Goal: Information Seeking & Learning: Check status

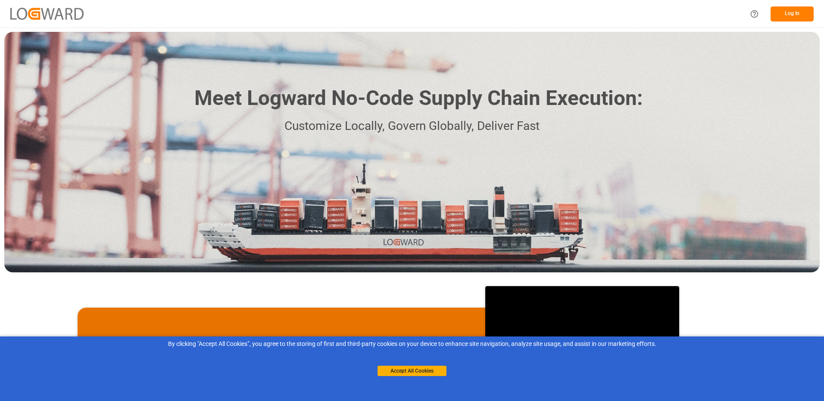
click at [777, 15] on button "Log In" at bounding box center [791, 13] width 43 height 15
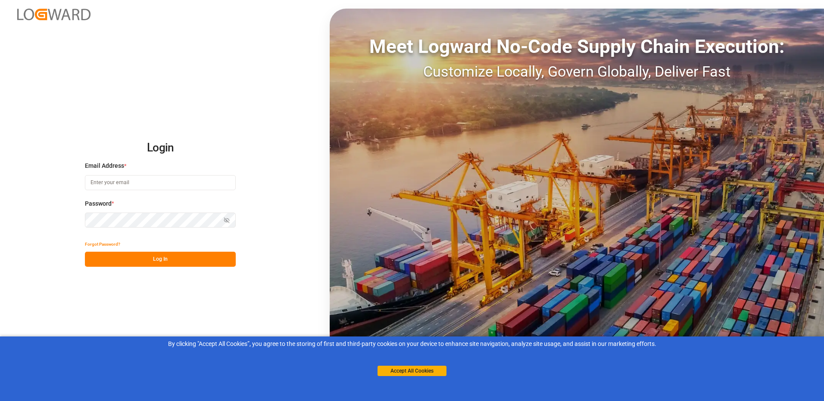
type input "[PERSON_NAME][EMAIL_ADDRESS][DOMAIN_NAME]"
click at [413, 368] on button "Accept All Cookies" at bounding box center [411, 371] width 69 height 10
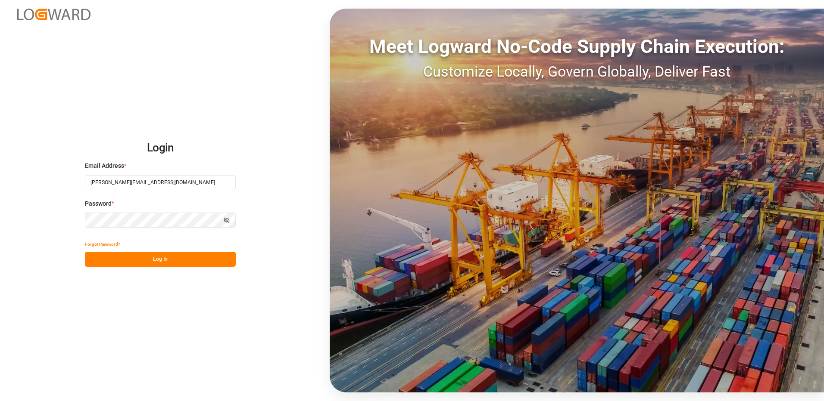
click at [137, 254] on button "Log In" at bounding box center [160, 259] width 151 height 15
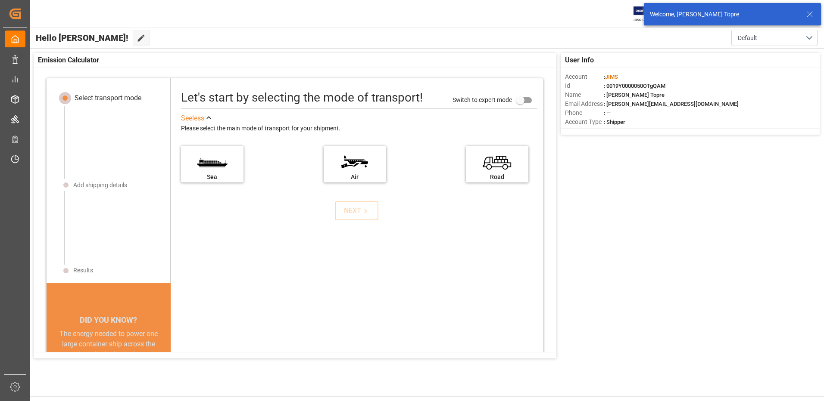
click at [804, 12] on div "Welcome, [PERSON_NAME] Topre" at bounding box center [727, 14] width 155 height 9
click at [810, 14] on icon at bounding box center [809, 14] width 10 height 10
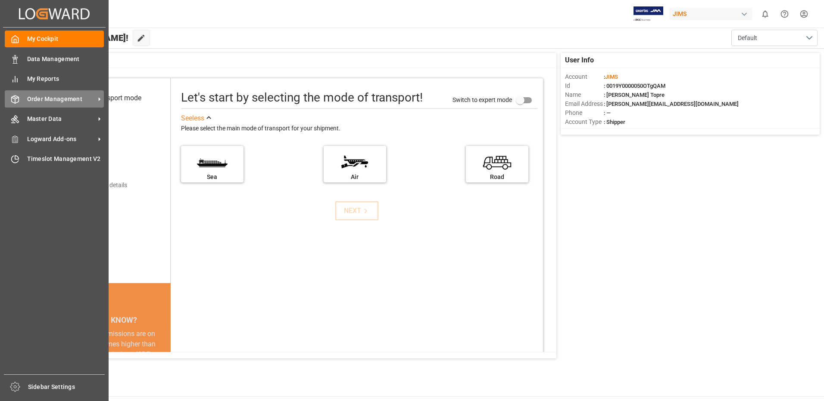
click at [77, 100] on span "Order Management" at bounding box center [61, 99] width 68 height 9
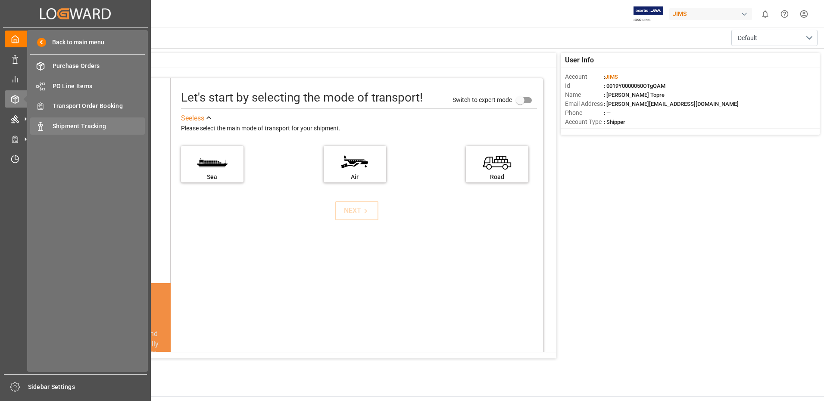
click at [83, 124] on span "Shipment Tracking" at bounding box center [99, 126] width 93 height 9
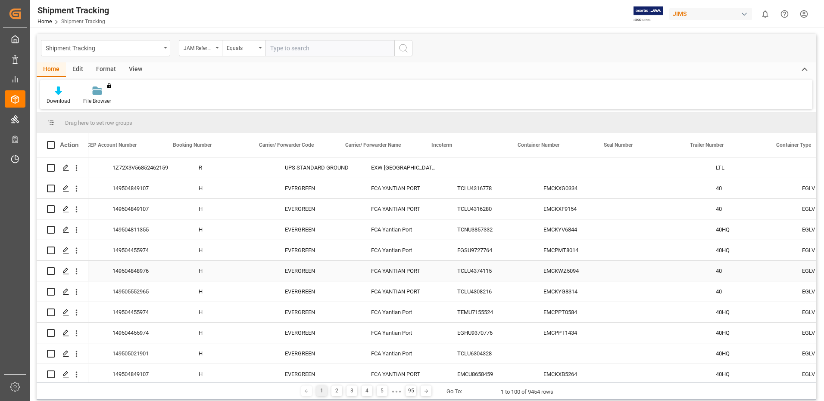
scroll to position [0, 1470]
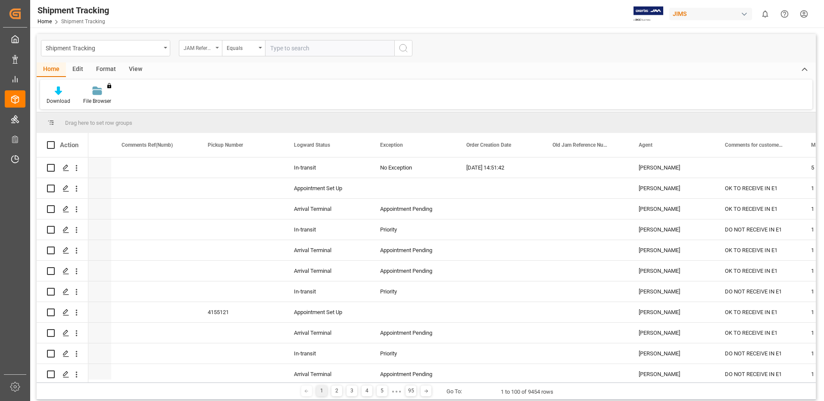
click at [207, 52] on div "JAM Reference Number" at bounding box center [200, 48] width 43 height 16
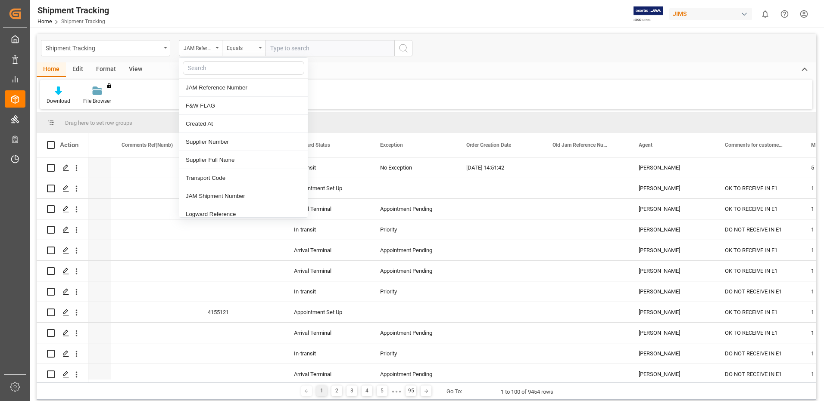
click at [238, 50] on div "Equals" at bounding box center [241, 47] width 29 height 10
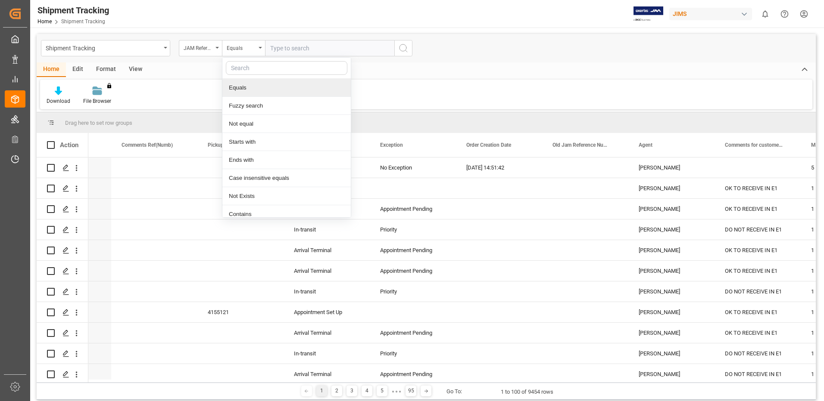
click at [276, 66] on input "text" at bounding box center [286, 68] width 121 height 14
click at [209, 47] on div "JAM Reference Number" at bounding box center [197, 47] width 29 height 10
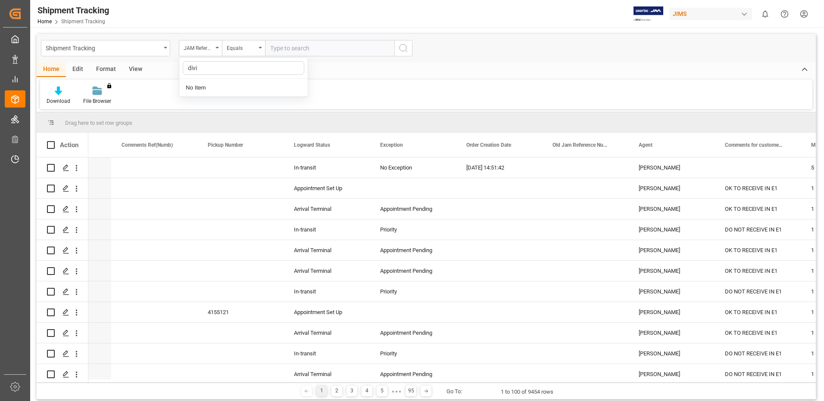
type input "[PERSON_NAME]"
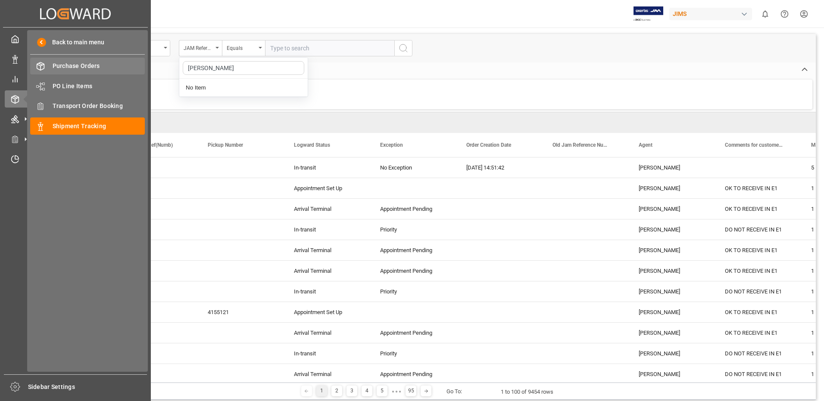
click at [92, 70] on span "Purchase Orders" at bounding box center [99, 66] width 93 height 9
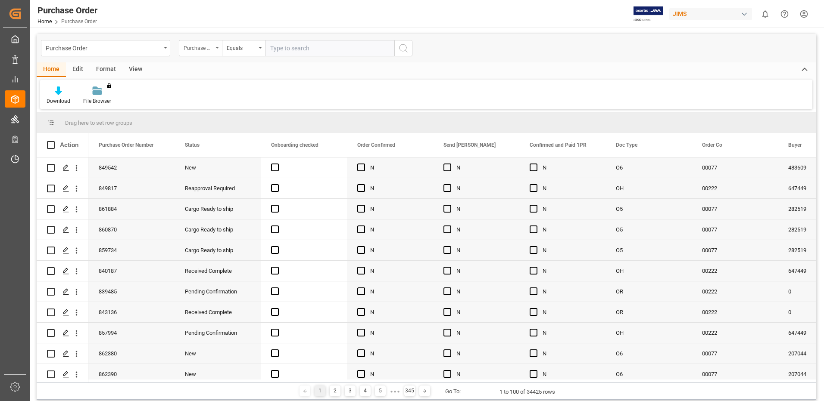
click at [211, 49] on div "Purchase Order Number" at bounding box center [197, 47] width 29 height 10
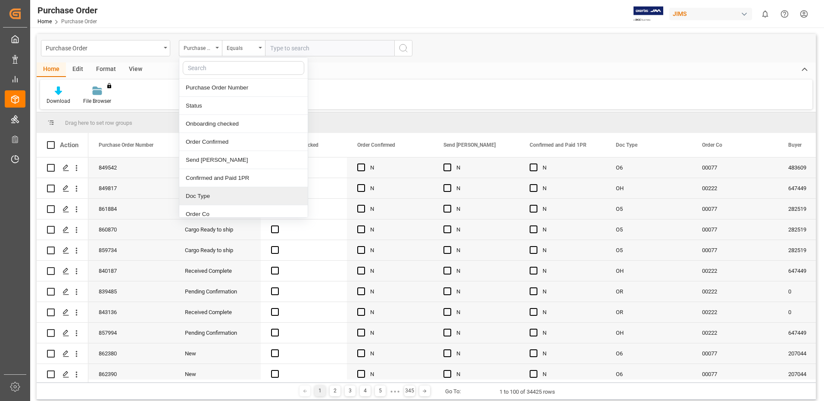
click at [226, 196] on div "Doc Type" at bounding box center [243, 196] width 128 height 18
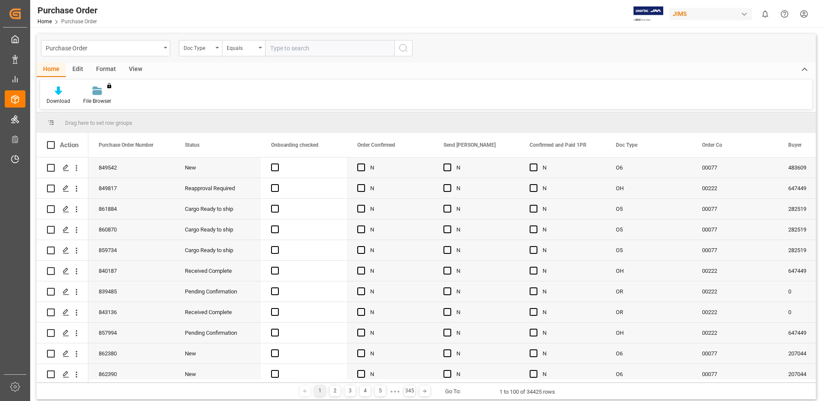
click at [298, 48] on input "text" at bounding box center [329, 48] width 129 height 16
type input "01"
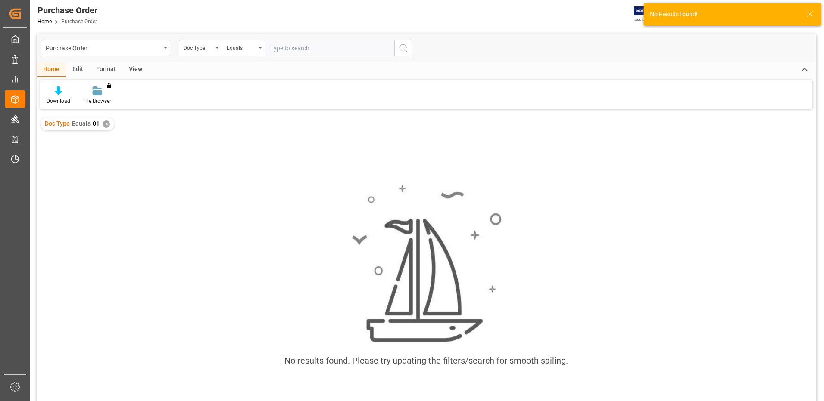
click at [298, 48] on input "text" at bounding box center [329, 48] width 129 height 16
type input "O1"
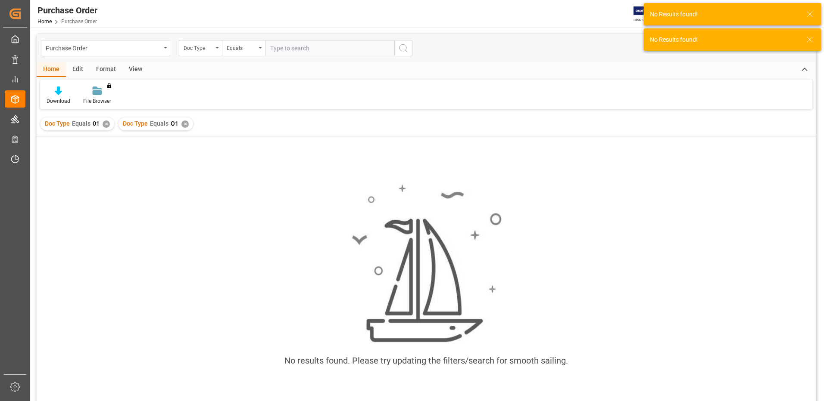
click at [102, 122] on div "Doc Type Equals 01 ✕" at bounding box center [77, 124] width 74 height 13
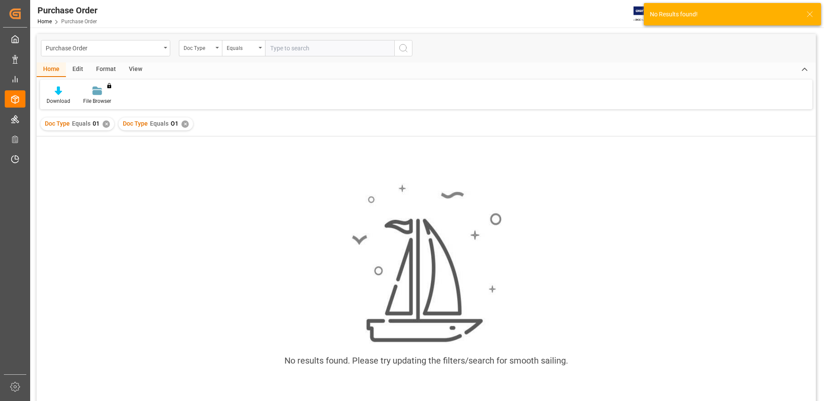
click at [105, 126] on div "✕" at bounding box center [106, 124] width 7 height 7
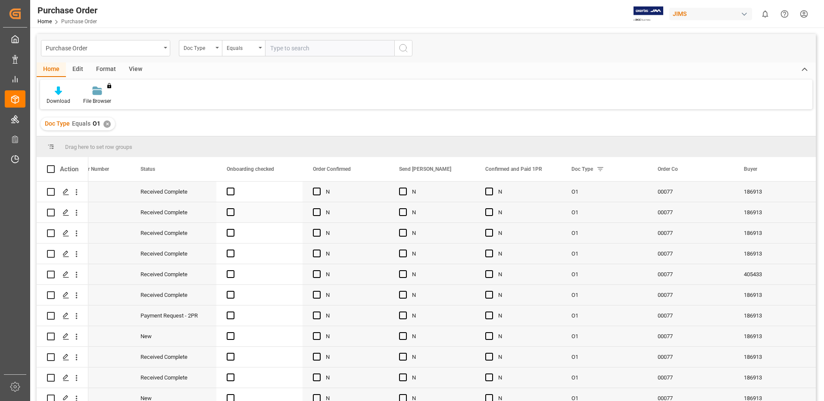
scroll to position [0, 63]
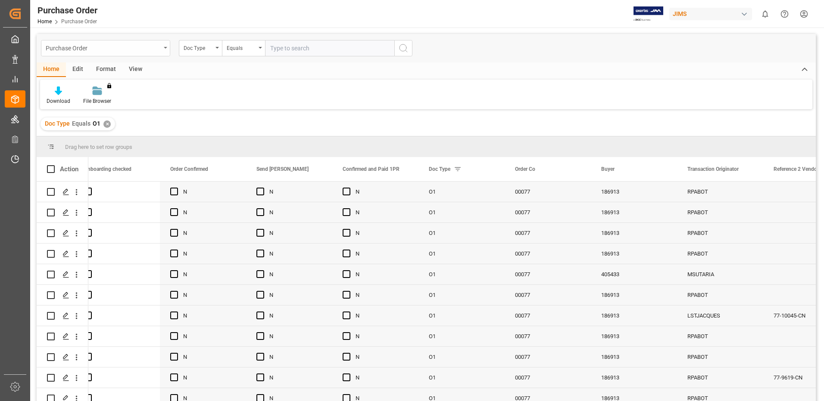
click at [161, 48] on div "Purchase Order" at bounding box center [105, 48] width 129 height 16
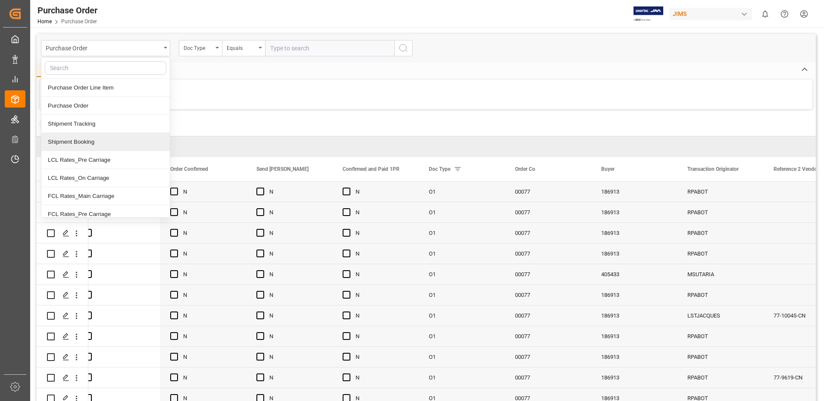
click at [125, 143] on div "Shipment Booking" at bounding box center [105, 142] width 128 height 18
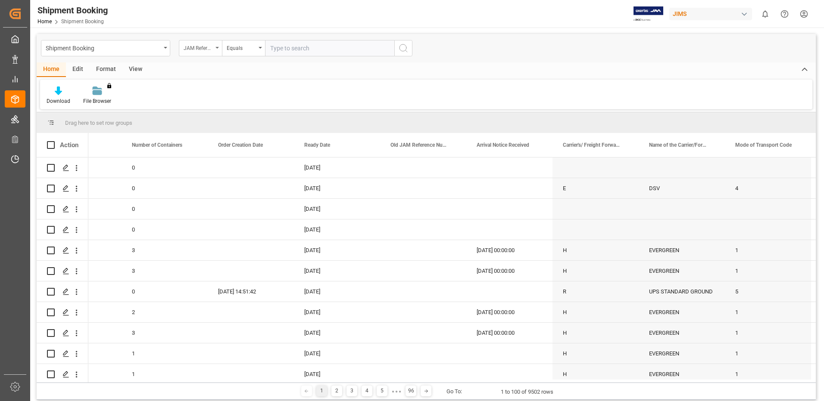
click at [216, 54] on div "JAM Reference Number" at bounding box center [200, 48] width 43 height 16
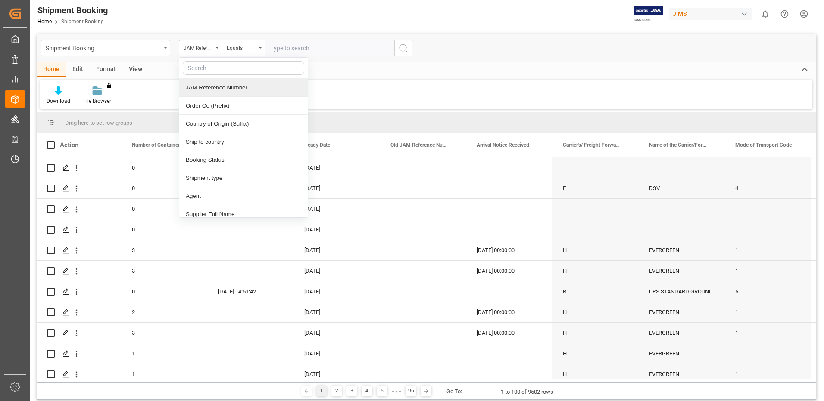
click at [231, 71] on input "text" at bounding box center [243, 68] width 121 height 14
type input "D"
type input "r"
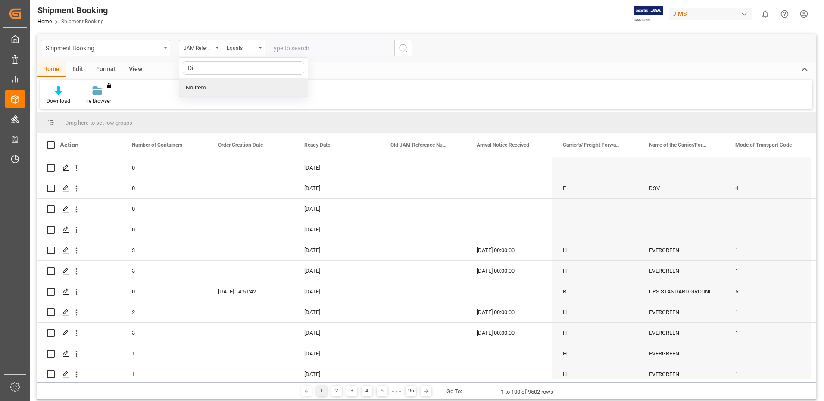
type input "D"
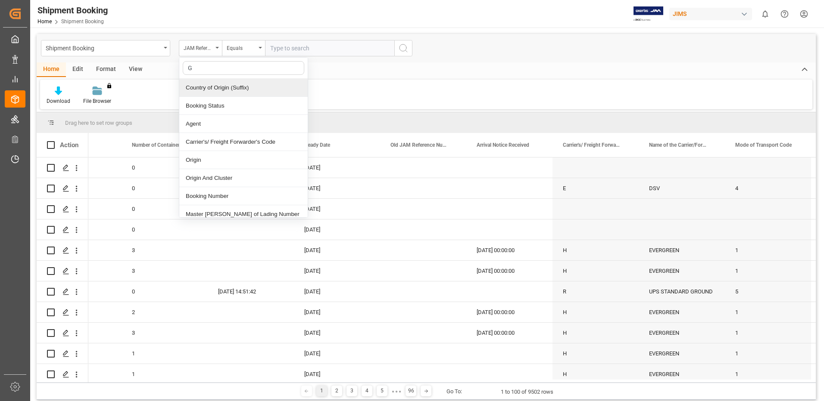
type input "GL"
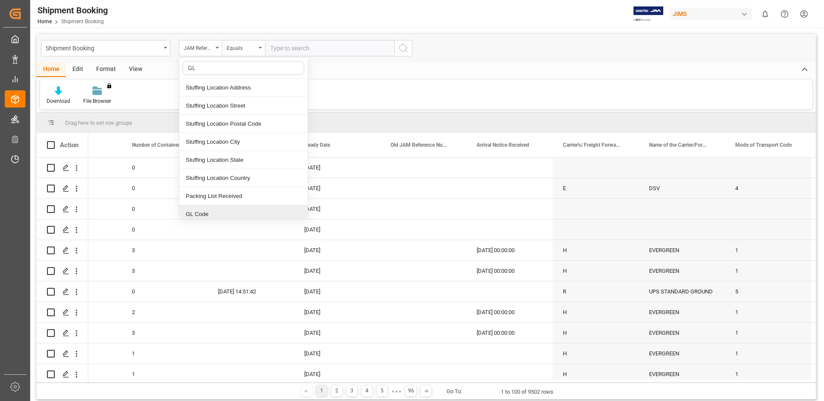
click at [255, 211] on div "GL Code" at bounding box center [243, 214] width 128 height 18
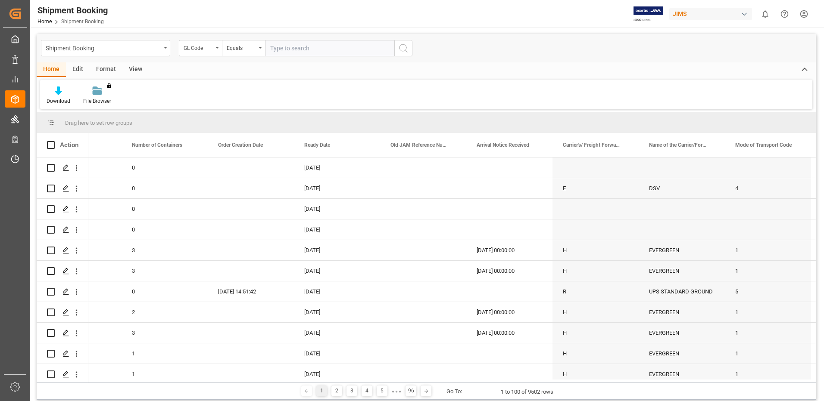
click at [295, 45] on input "text" at bounding box center [329, 48] width 129 height 16
type input "In01"
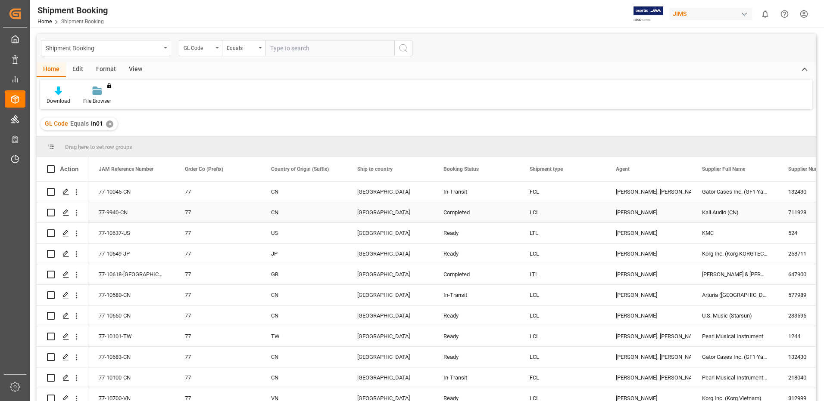
click at [146, 216] on div "77-9940-CN" at bounding box center [131, 212] width 86 height 20
click at [66, 217] on div "Press SPACE to select this row." at bounding box center [65, 213] width 13 height 16
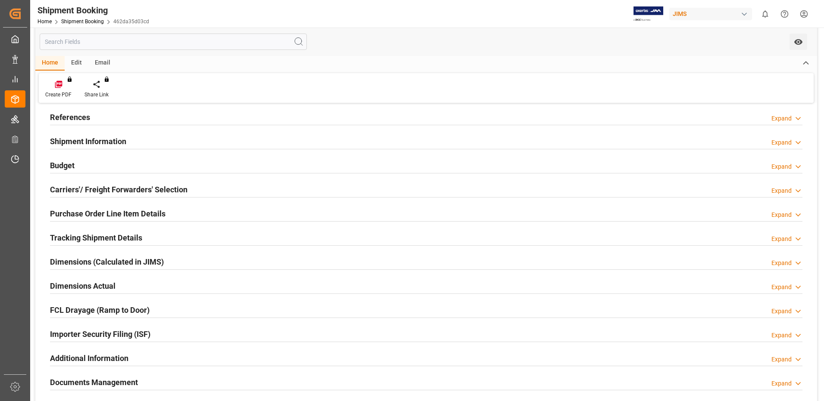
click at [171, 167] on div "Budget Expand" at bounding box center [426, 165] width 752 height 16
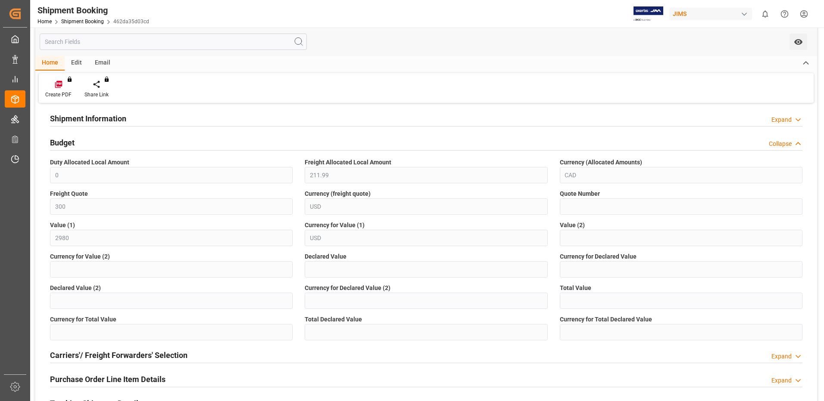
click at [777, 123] on div "Expand" at bounding box center [781, 119] width 20 height 9
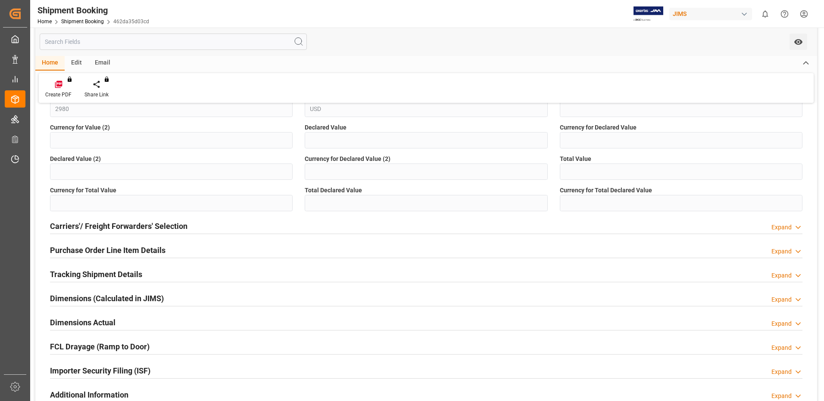
scroll to position [555, 0]
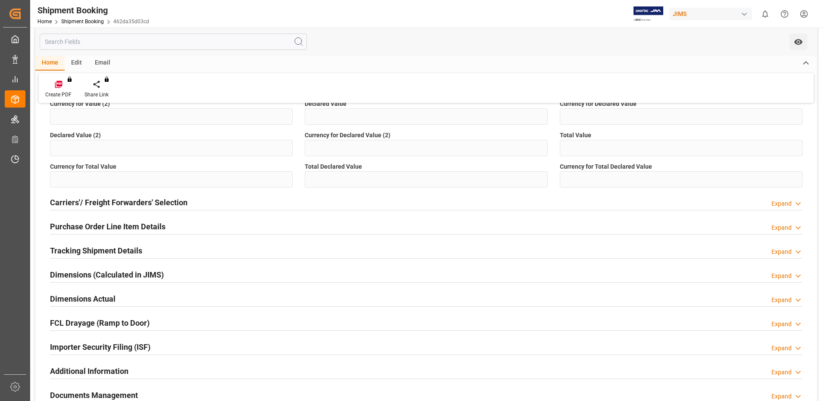
click at [306, 224] on div "Purchase Order Line Item Details Expand" at bounding box center [426, 226] width 752 height 16
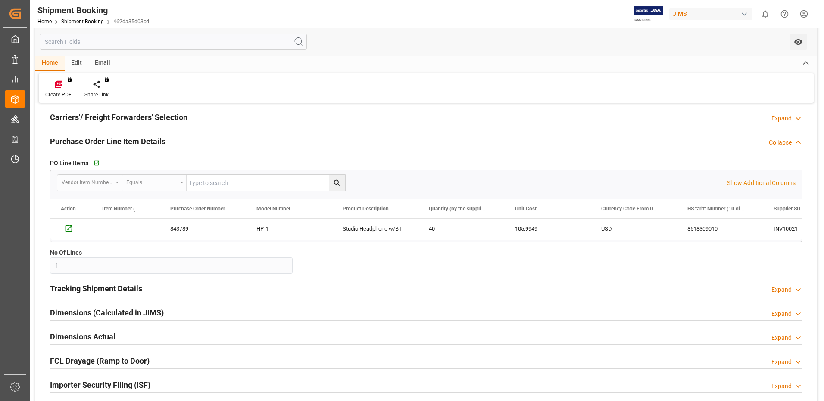
scroll to position [640, 0]
click at [352, 315] on div "Dimensions (Calculated in JIMS) Expand" at bounding box center [426, 313] width 752 height 16
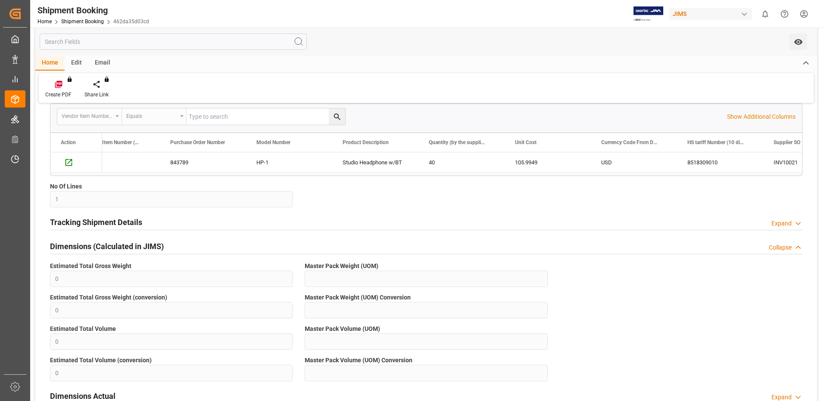
scroll to position [707, 0]
click at [294, 247] on div "Dimensions (Calculated in JIMS) Collapse" at bounding box center [426, 245] width 752 height 16
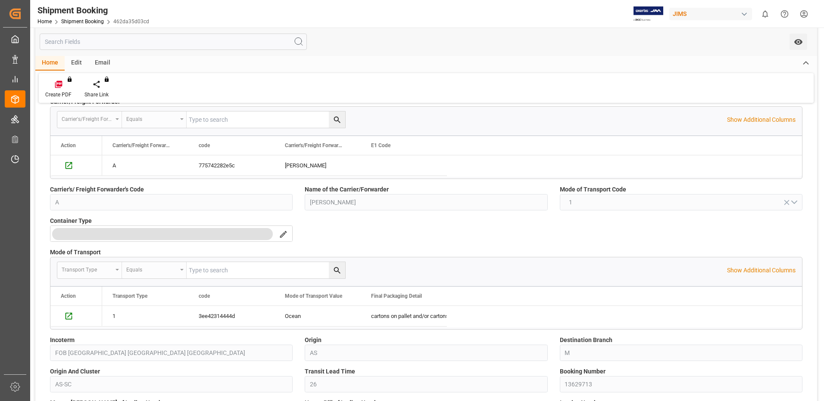
scroll to position [93, 0]
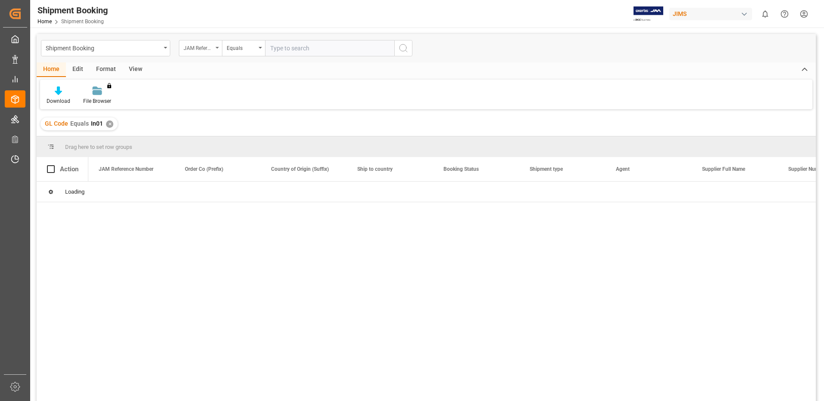
click at [207, 49] on div "JAM Reference Number" at bounding box center [197, 47] width 29 height 10
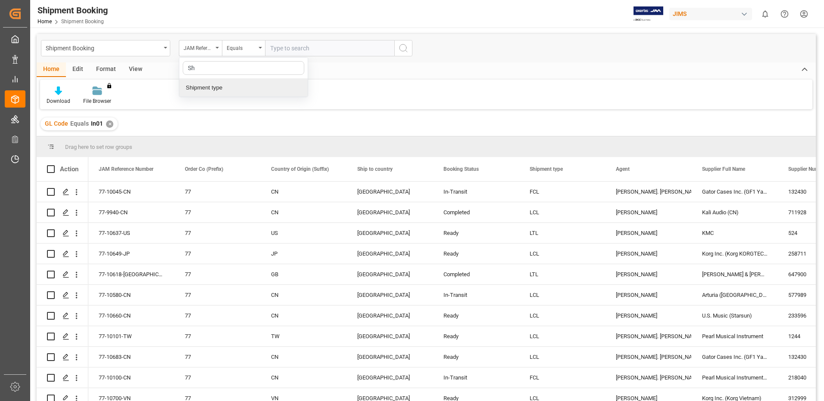
type input "S"
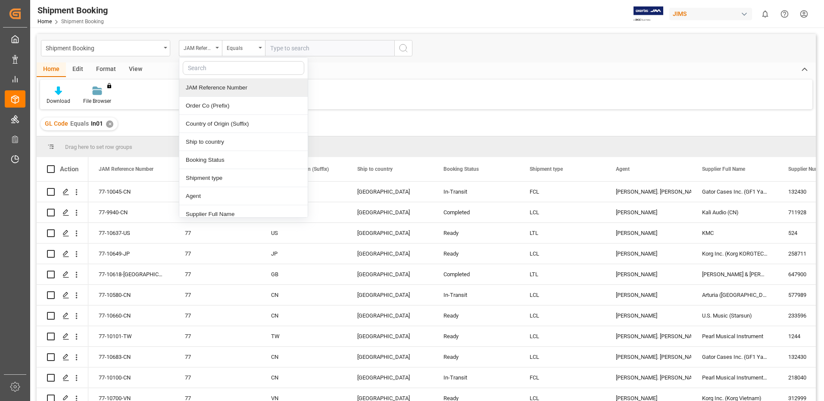
click at [405, 94] on div "Download File Browser You don't have permission for this feature. Contact admin." at bounding box center [426, 95] width 772 height 30
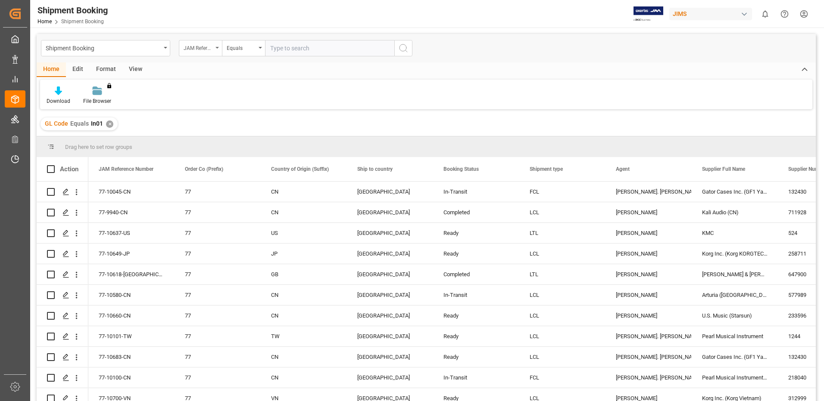
click at [209, 52] on div "JAM Reference Number" at bounding box center [197, 47] width 29 height 10
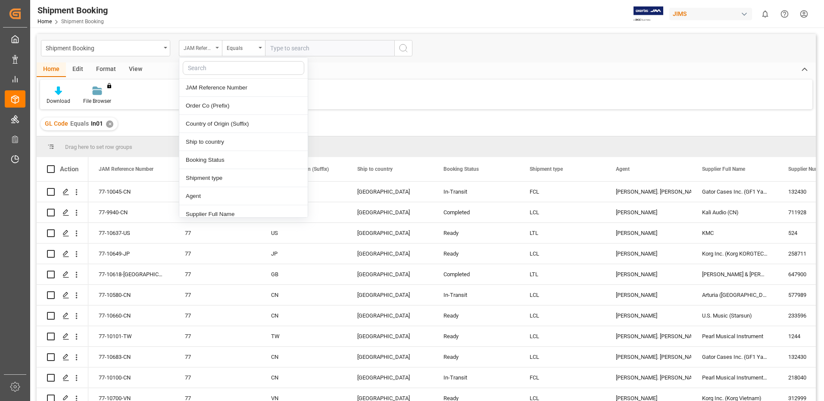
click at [209, 52] on div "JAM Reference Number" at bounding box center [197, 47] width 29 height 10
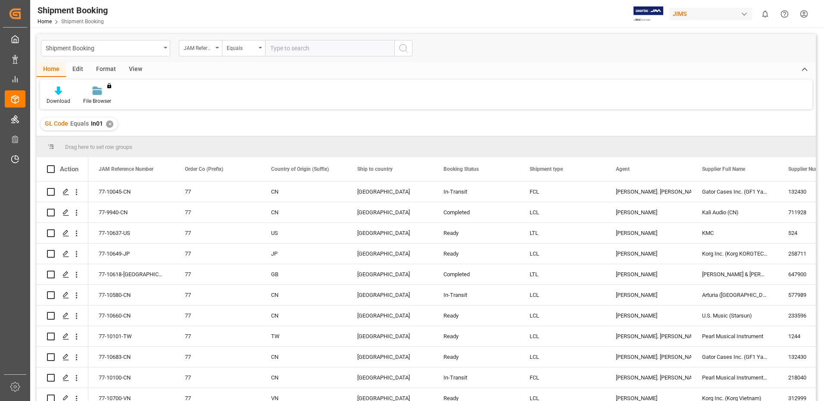
click at [196, 57] on div "Shipment Booking JAM Reference Number Equals" at bounding box center [426, 48] width 779 height 28
click at [300, 44] on input "text" at bounding box center [329, 48] width 129 height 16
paste input "77-9879-IT"
type input "77-9879-IT"
click at [406, 47] on icon "search button" at bounding box center [403, 48] width 10 height 10
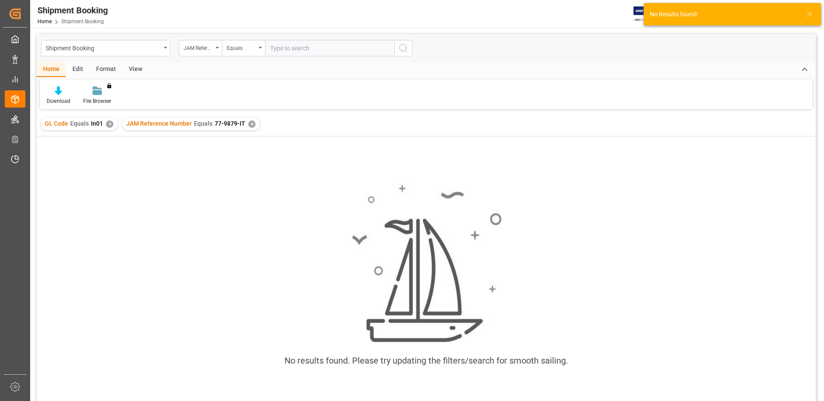
click at [106, 124] on div "✕" at bounding box center [109, 124] width 7 height 7
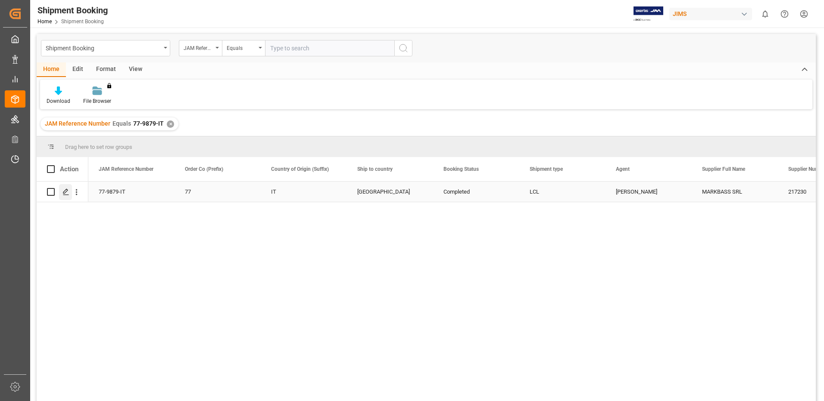
click at [64, 193] on icon "Press SPACE to select this row." at bounding box center [65, 192] width 7 height 7
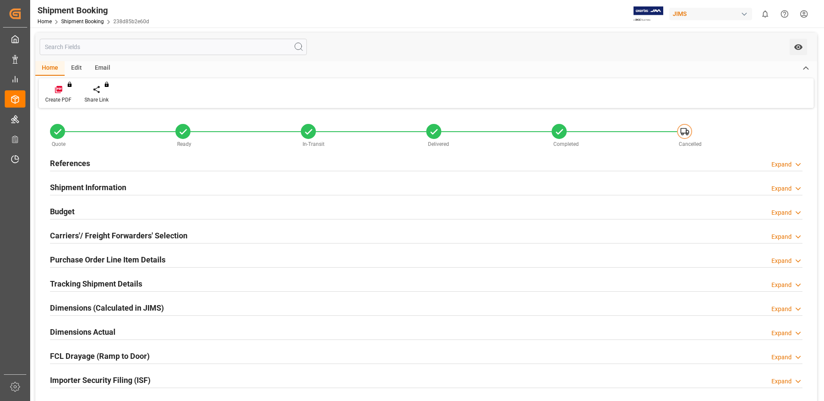
type input "49"
click at [177, 186] on div "Shipment Information Expand" at bounding box center [426, 187] width 752 height 16
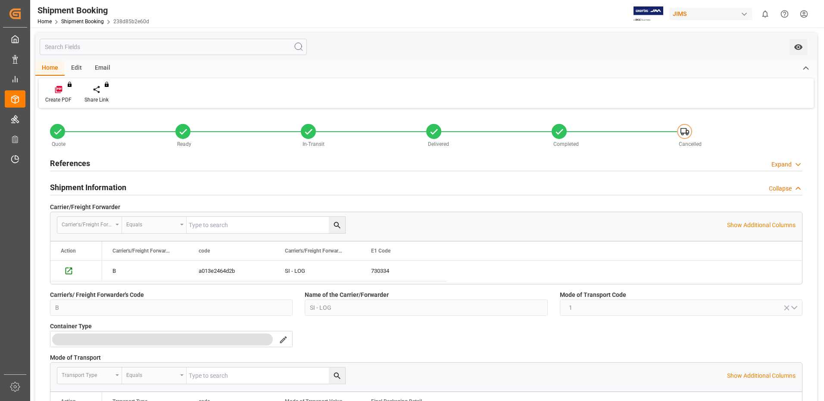
click at [177, 186] on div "Shipment Information Collapse" at bounding box center [426, 187] width 752 height 16
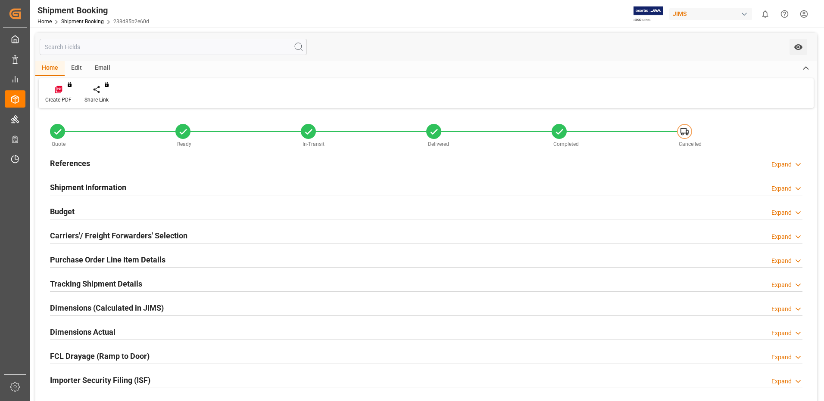
click at [178, 207] on div "Budget Expand" at bounding box center [426, 211] width 752 height 16
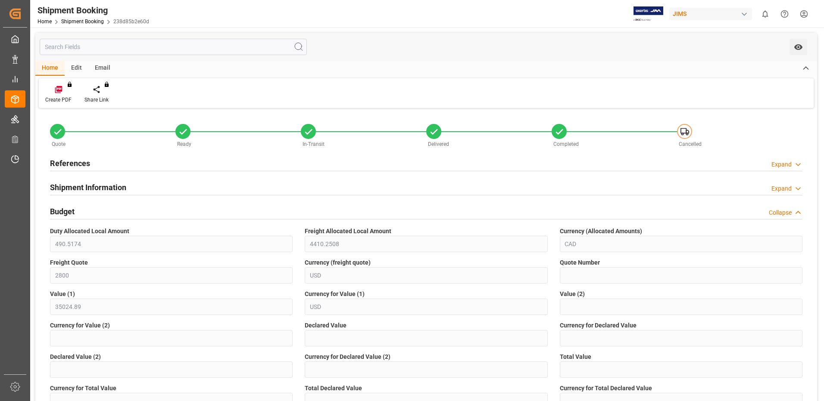
drag, startPoint x: 283, startPoint y: 266, endPoint x: 232, endPoint y: 191, distance: 90.8
click at [232, 191] on div "Shipment Information Expand" at bounding box center [426, 187] width 752 height 16
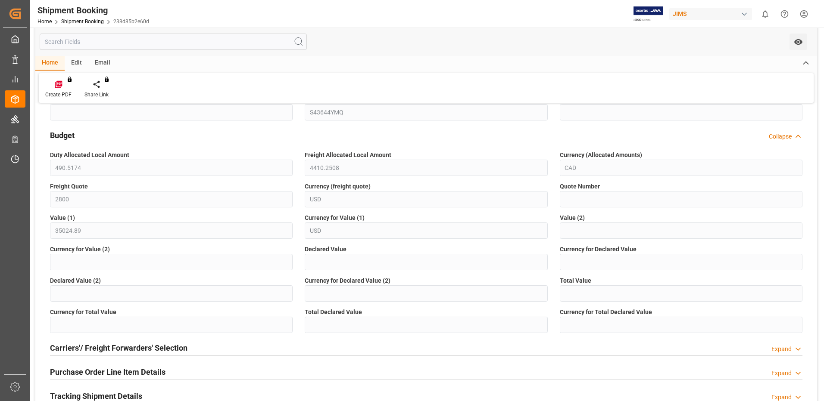
scroll to position [431, 0]
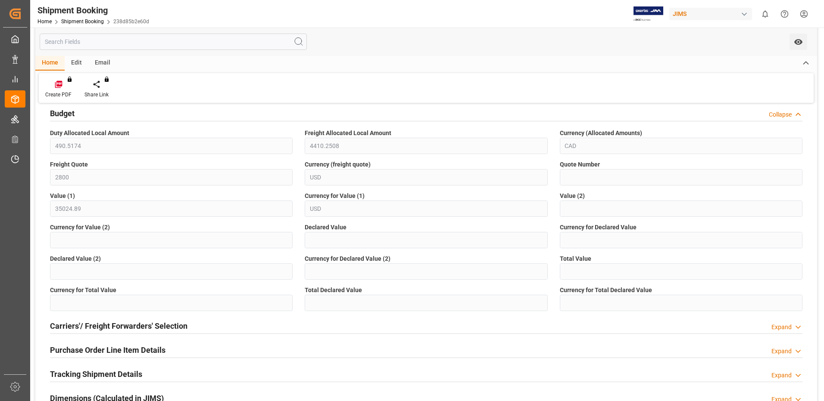
click at [411, 351] on div "Purchase Order Line Item Details Expand" at bounding box center [426, 350] width 752 height 16
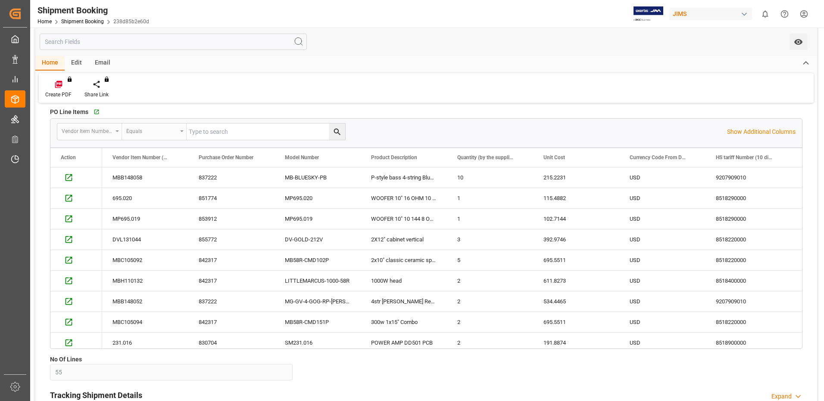
scroll to position [691, 0]
drag, startPoint x: 451, startPoint y: 224, endPoint x: 444, endPoint y: 229, distance: 8.4
click at [444, 229] on div "MP695.019 853912 MP695.019 WOOFER 10" 10 144 8 OHM YELLO 1 102.7144 USD 8518290…" at bounding box center [705, 219] width 1206 height 21
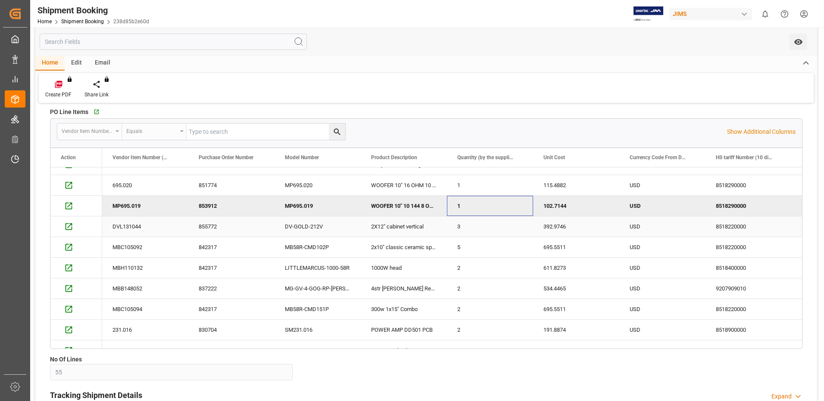
scroll to position [14, 0]
click at [366, 372] on div "Quote Ready In-Transit Delivered Completed Cancelled References Expand JAM Refe…" at bounding box center [425, 2] width 781 height 1166
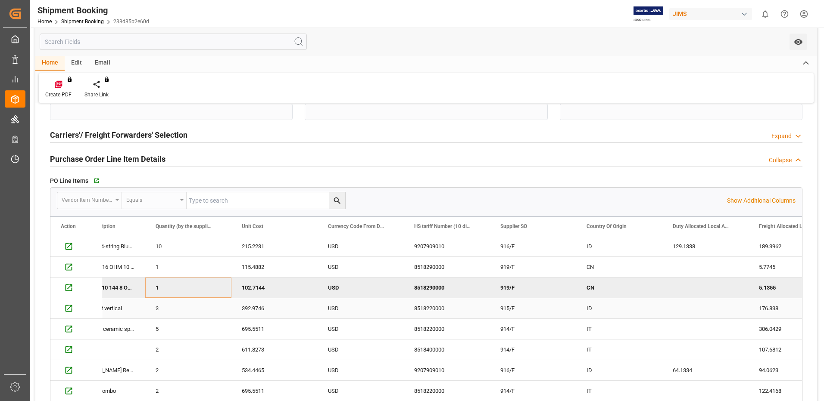
scroll to position [585, 0]
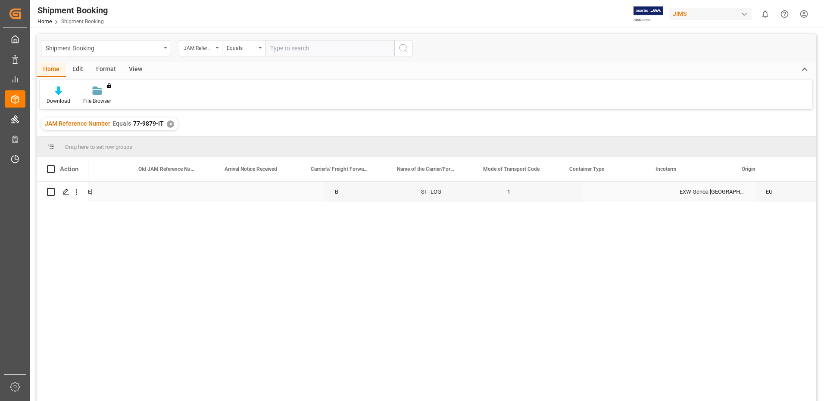
scroll to position [0, 1186]
click at [167, 126] on div "✕" at bounding box center [170, 124] width 7 height 7
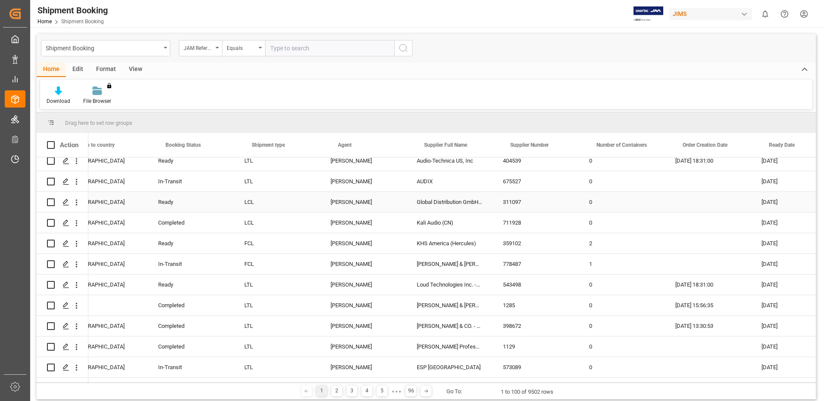
scroll to position [0, 278]
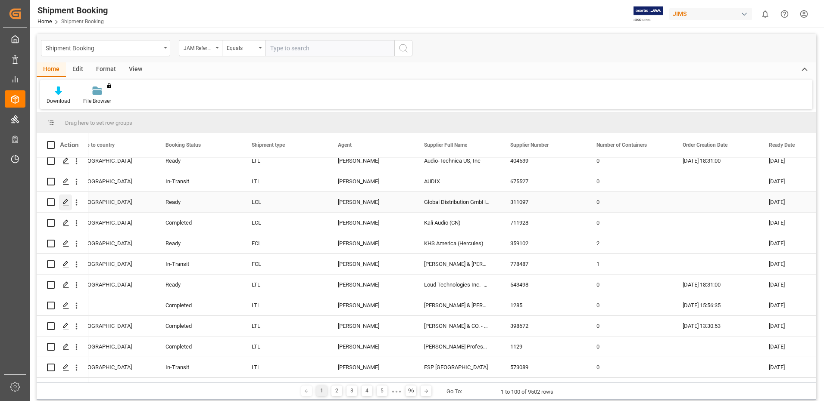
click at [67, 204] on icon "Press SPACE to select this row." at bounding box center [65, 202] width 7 height 7
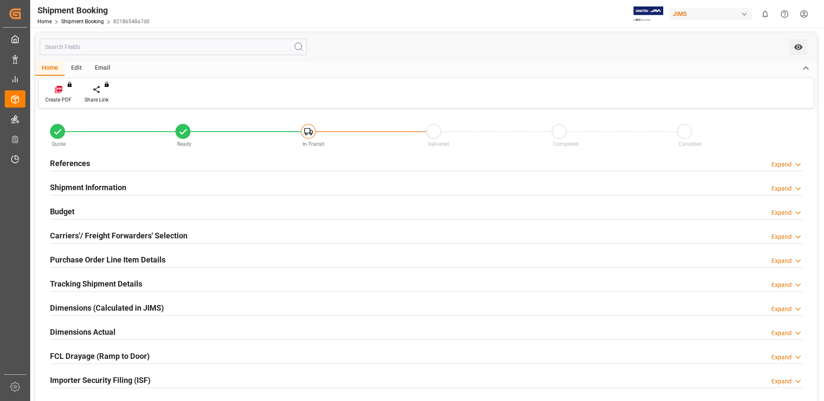
type input "30"
click at [239, 187] on div "Shipment Information Expand" at bounding box center [426, 187] width 752 height 16
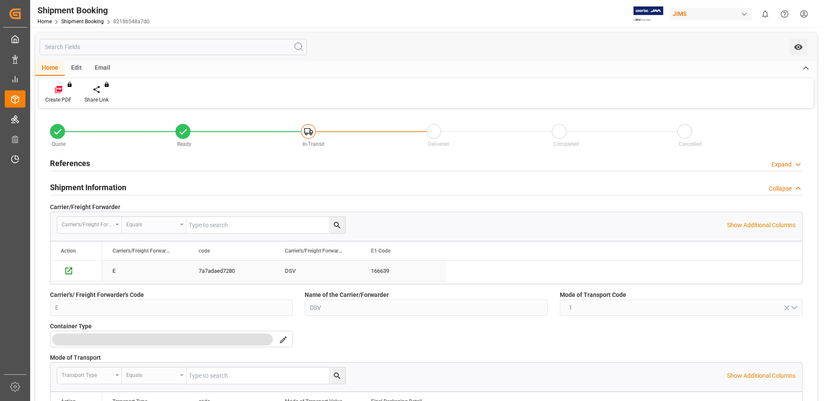
click at [344, 273] on div "DSV" at bounding box center [317, 271] width 65 height 20
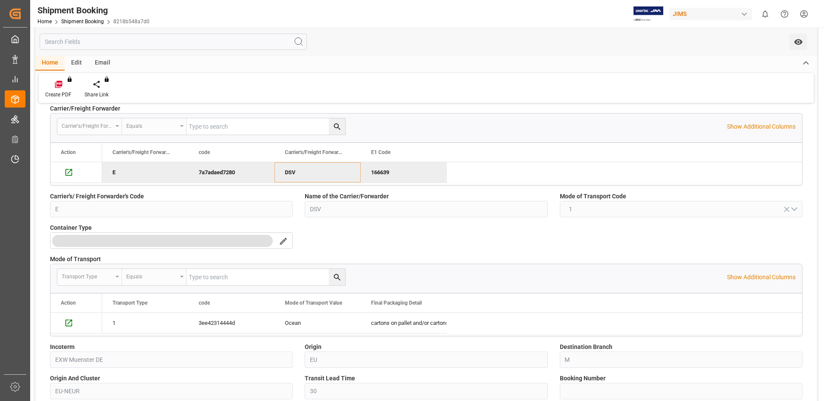
drag, startPoint x: 447, startPoint y: 305, endPoint x: 480, endPoint y: 304, distance: 33.6
click at [485, 302] on div "Transport Type code Mode of Transport Value" at bounding box center [452, 303] width 700 height 19
drag, startPoint x: 445, startPoint y: 304, endPoint x: 544, endPoint y: 294, distance: 99.2
click at [544, 294] on div at bounding box center [545, 303] width 3 height 19
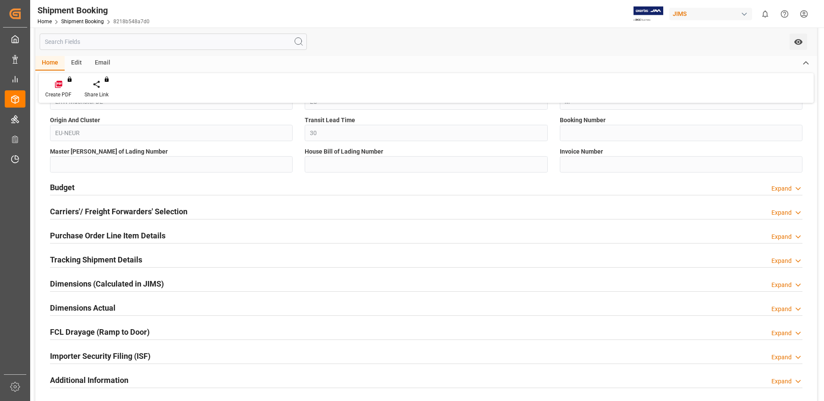
click at [427, 283] on div "Dimensions (Calculated in JIMS) Expand" at bounding box center [426, 283] width 752 height 16
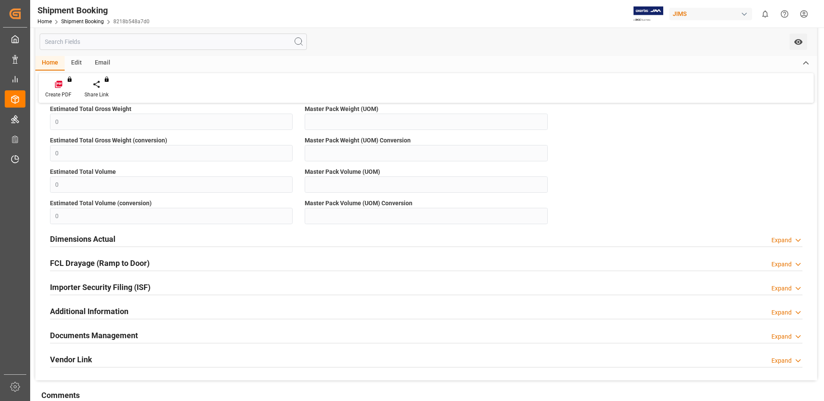
click at [391, 245] on div "Dimensions Actual Expand" at bounding box center [426, 238] width 752 height 16
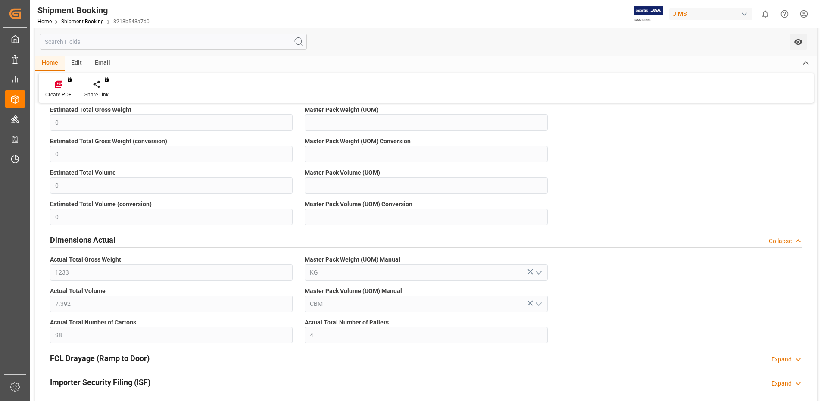
scroll to position [551, 0]
click at [207, 288] on label "Actual Total Volume" at bounding box center [171, 291] width 243 height 9
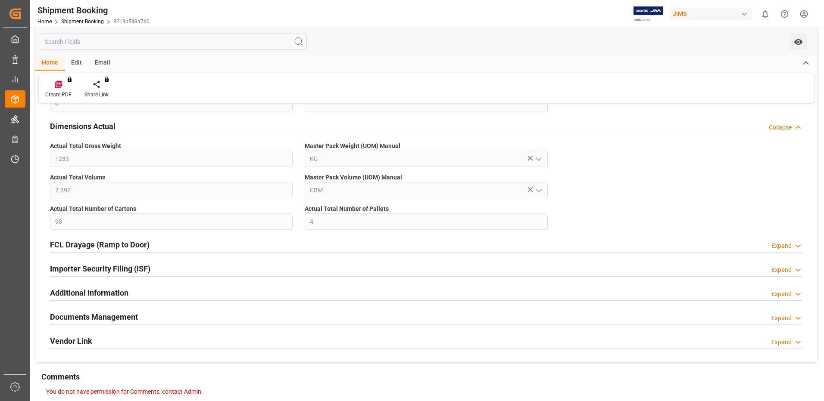
scroll to position [665, 0]
click at [164, 246] on div "FCL Drayage (Ramp to Door) Expand" at bounding box center [426, 244] width 752 height 16
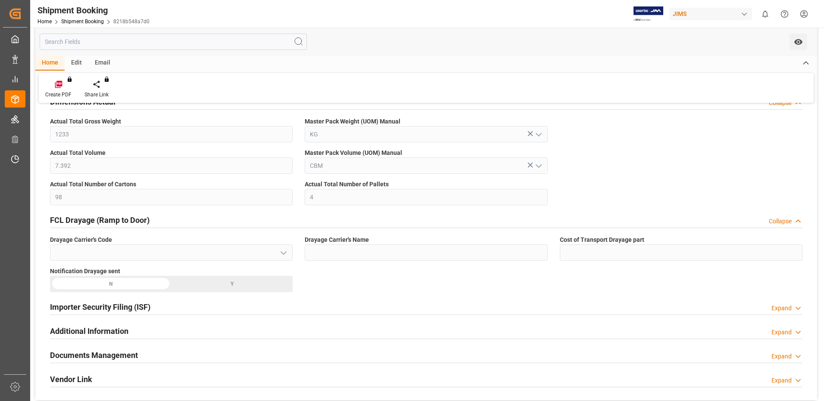
scroll to position [689, 0]
click at [137, 221] on h2 "FCL Drayage (Ramp to Door)" at bounding box center [100, 221] width 100 height 12
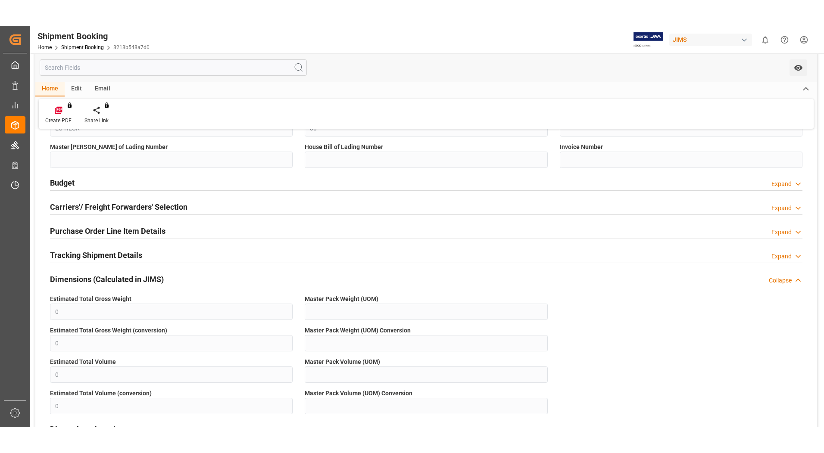
scroll to position [387, 0]
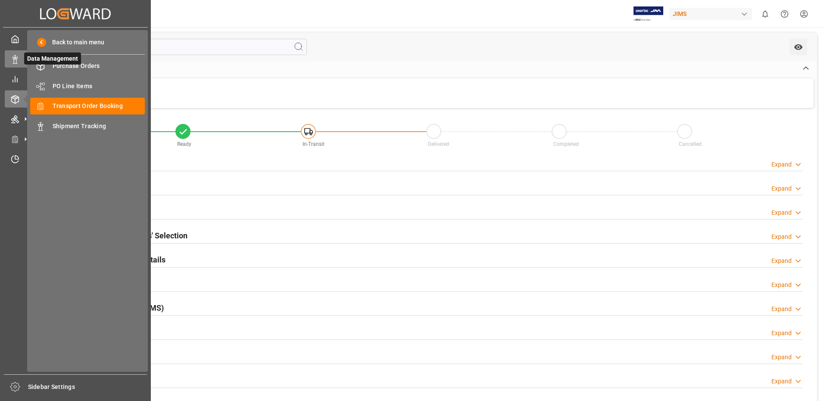
click at [11, 62] on icon at bounding box center [15, 59] width 9 height 9
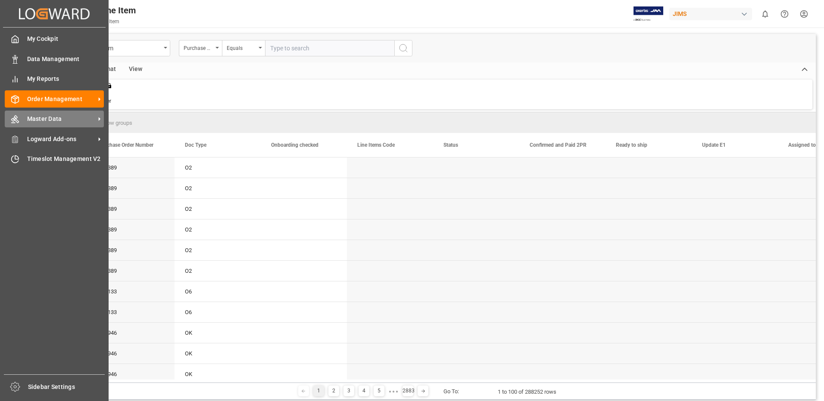
click at [62, 121] on span "Master Data" at bounding box center [61, 119] width 68 height 9
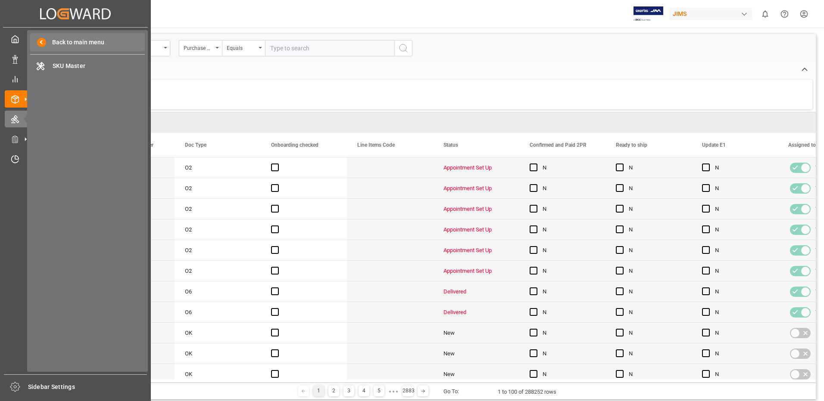
click at [39, 43] on span at bounding box center [41, 42] width 9 height 9
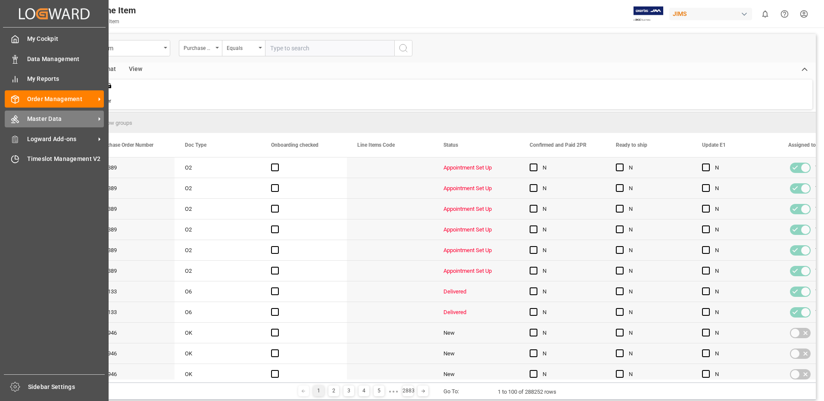
click at [91, 117] on span "Master Data" at bounding box center [61, 119] width 68 height 9
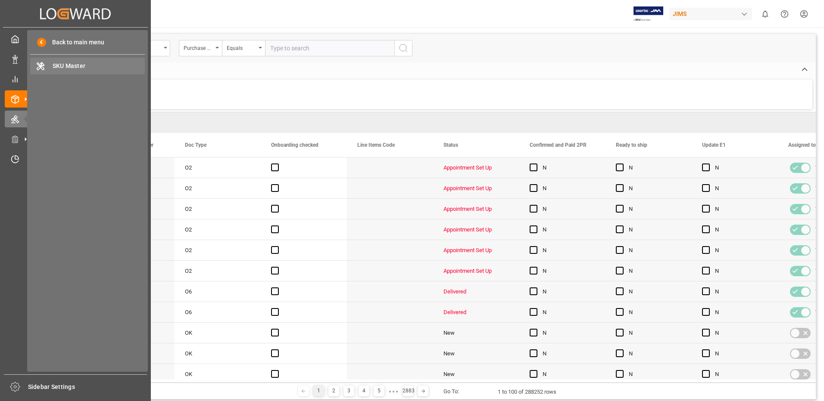
click at [61, 64] on span "SKU Master" at bounding box center [99, 66] width 93 height 9
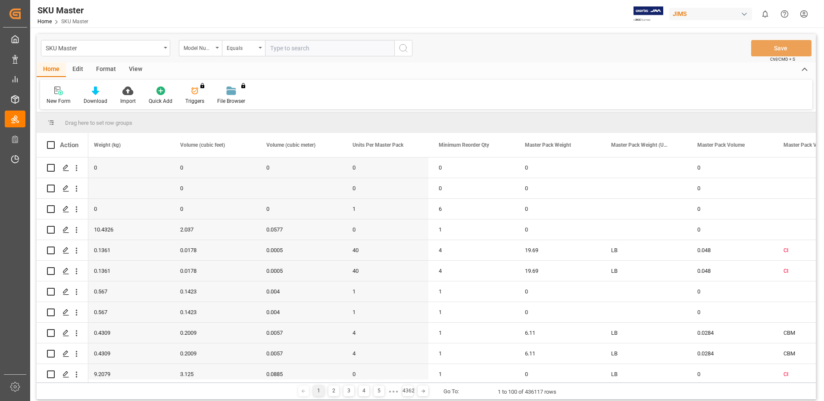
click at [171, 46] on div "SKU Master Model Number Equals" at bounding box center [226, 48] width 371 height 16
click at [167, 48] on div "SKU Master" at bounding box center [105, 48] width 129 height 16
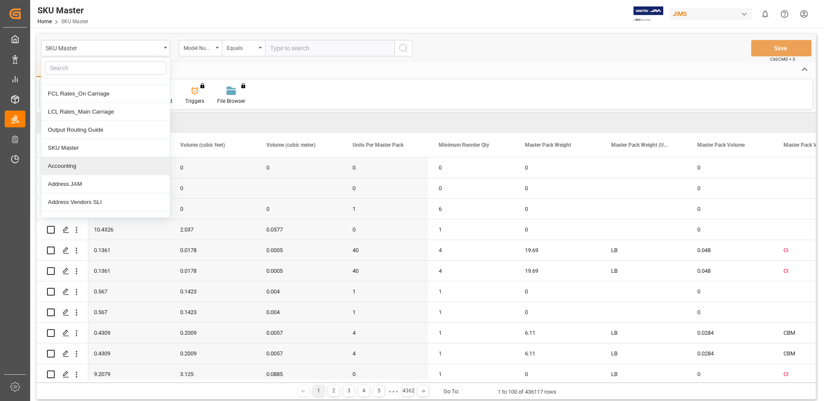
click at [98, 164] on div "Accounting" at bounding box center [105, 166] width 128 height 18
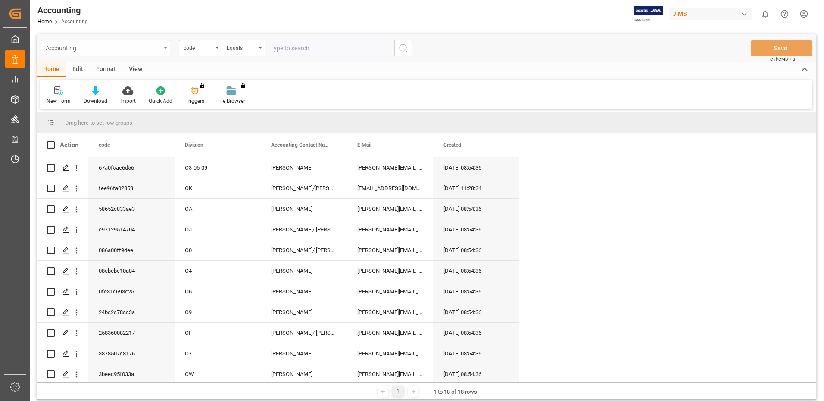
click at [160, 47] on div "Accounting" at bounding box center [103, 47] width 115 height 11
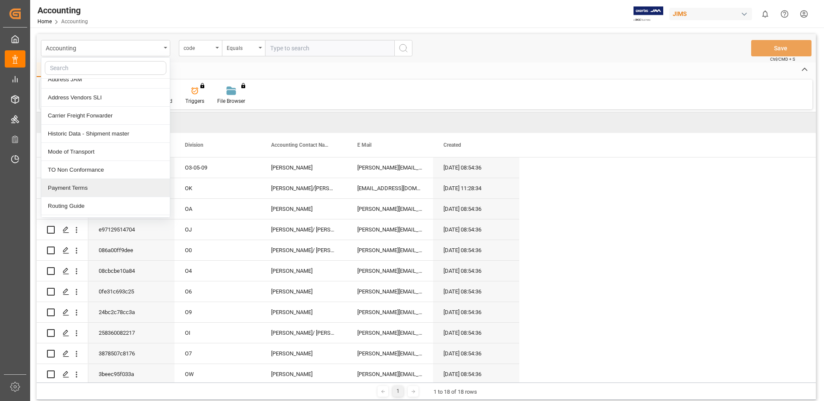
click at [128, 185] on div "Payment Terms" at bounding box center [105, 188] width 128 height 18
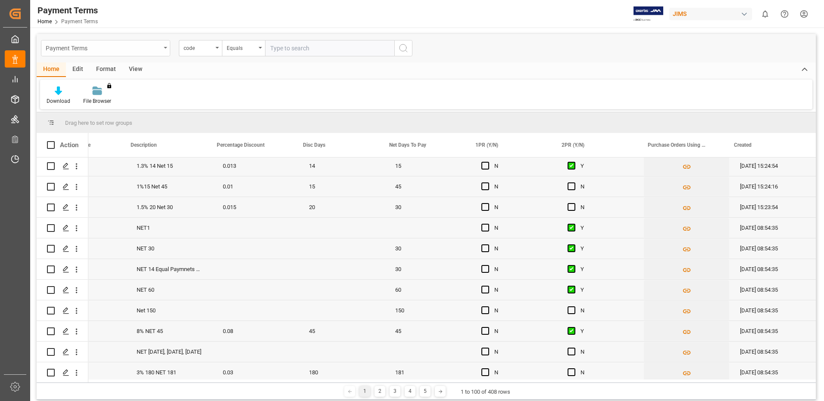
click at [168, 44] on div "Payment Terms" at bounding box center [105, 48] width 129 height 16
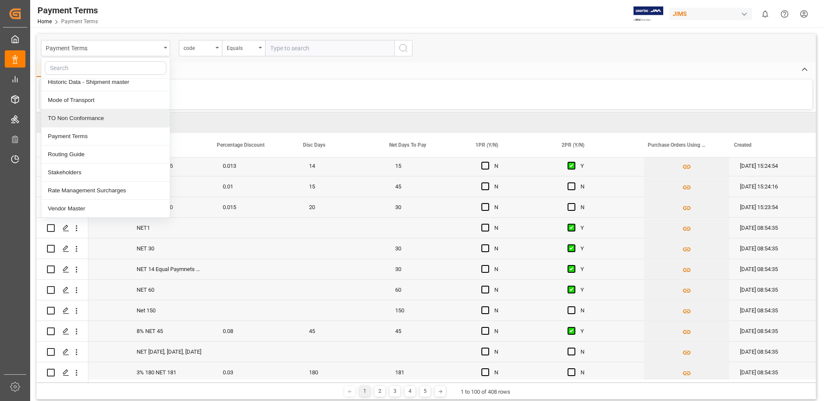
click at [119, 124] on div "TO Non Conformance" at bounding box center [105, 118] width 128 height 18
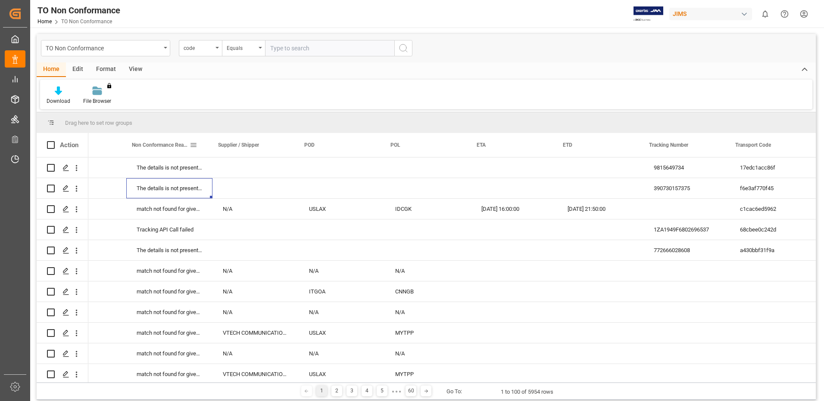
drag, startPoint x: 193, startPoint y: 193, endPoint x: 208, endPoint y: 120, distance: 75.0
click at [208, 120] on div "Drag here to set row groups Drag here to set column labels Action Booking Numbe…" at bounding box center [426, 247] width 779 height 271
click at [164, 48] on icon "open menu" at bounding box center [165, 48] width 3 height 2
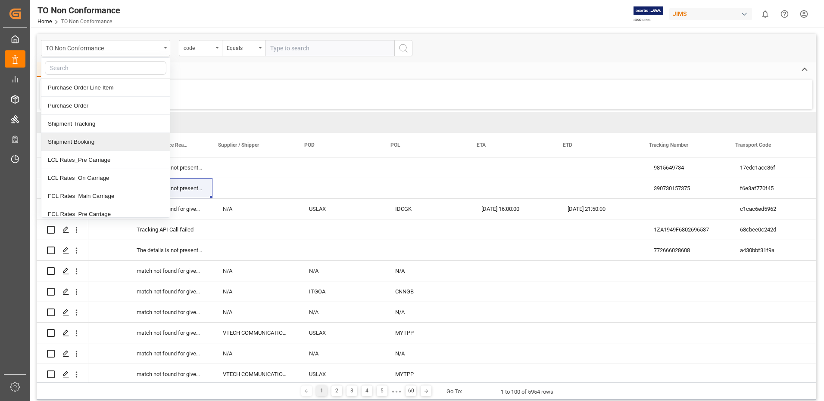
click at [118, 137] on div "Shipment Booking" at bounding box center [105, 142] width 128 height 18
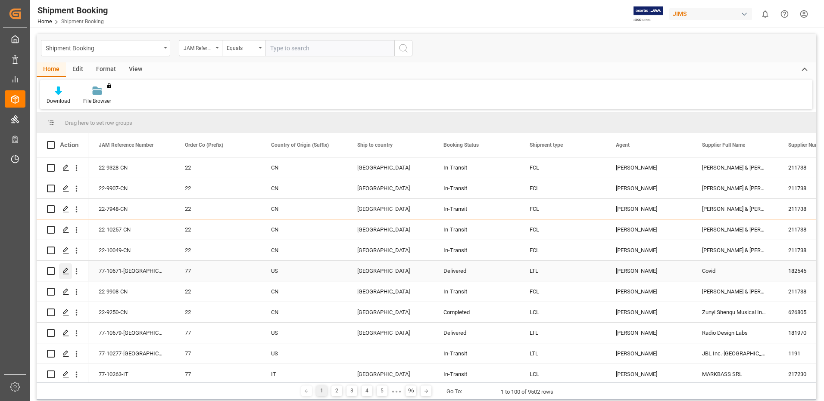
click at [63, 271] on icon "Press SPACE to select this row." at bounding box center [65, 271] width 7 height 7
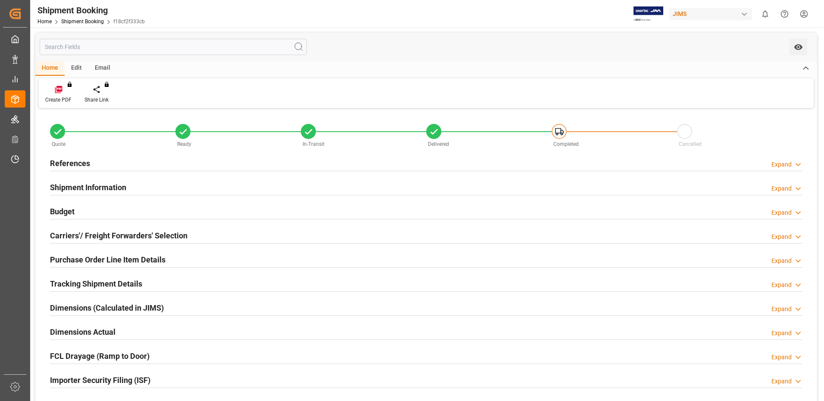
type input "20.08.2025 20:19"
click at [201, 237] on div "Carriers'/ Freight Forwarders' Selection Expand" at bounding box center [426, 235] width 752 height 16
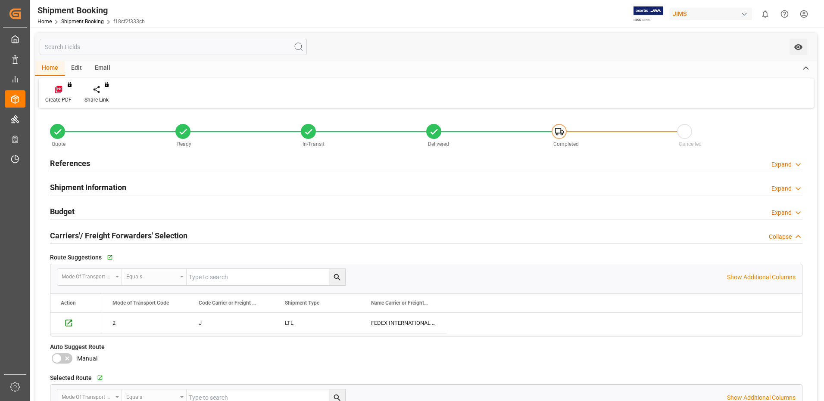
click at [202, 237] on div "Carriers'/ Freight Forwarders' Selection Collapse" at bounding box center [426, 235] width 752 height 16
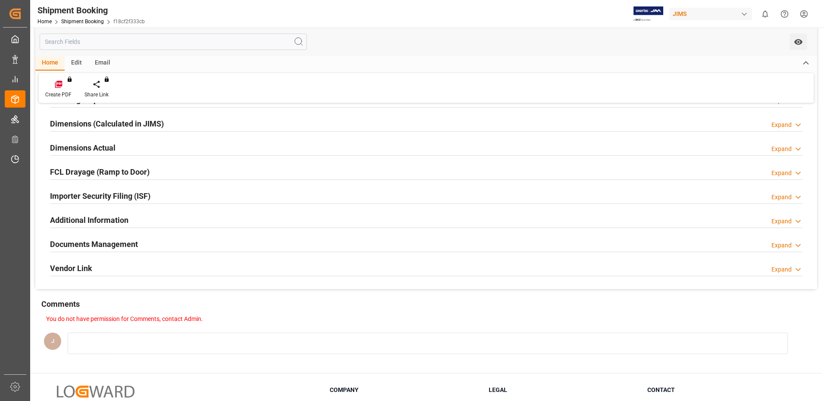
click at [177, 252] on div at bounding box center [426, 252] width 752 height 0
click at [176, 272] on div "Vendor Link Expand" at bounding box center [426, 268] width 752 height 16
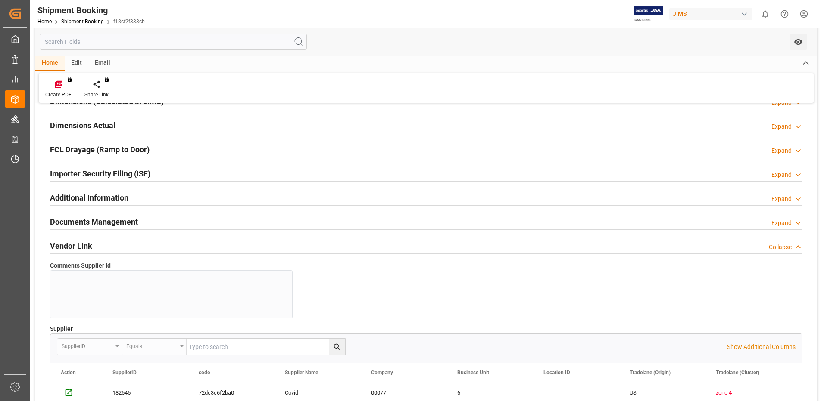
click at [143, 222] on div "Documents Management Expand" at bounding box center [426, 221] width 752 height 16
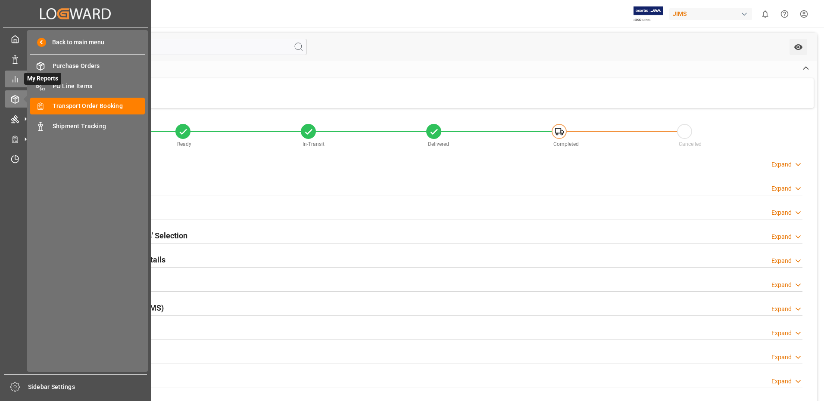
click at [12, 82] on icon at bounding box center [15, 79] width 9 height 9
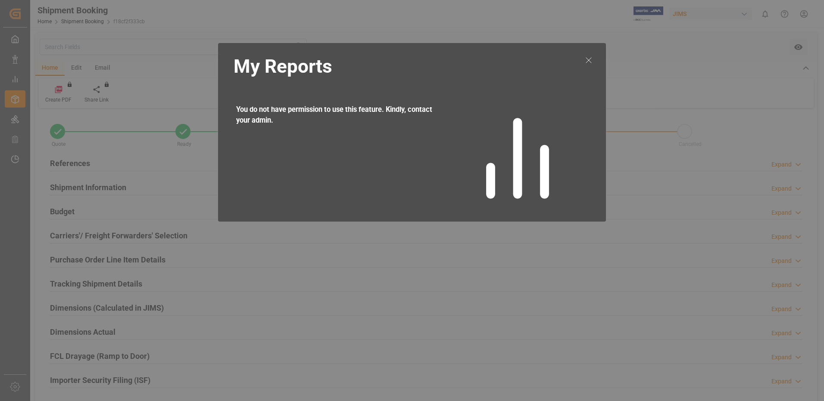
click at [591, 59] on icon at bounding box center [588, 60] width 10 height 10
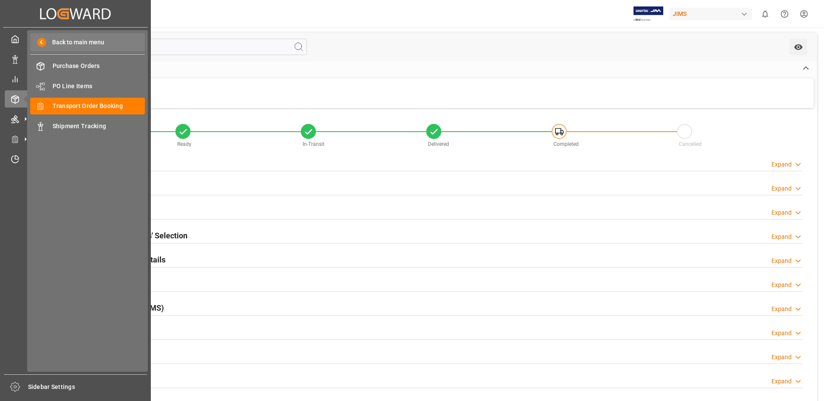
click at [44, 42] on span at bounding box center [41, 42] width 9 height 9
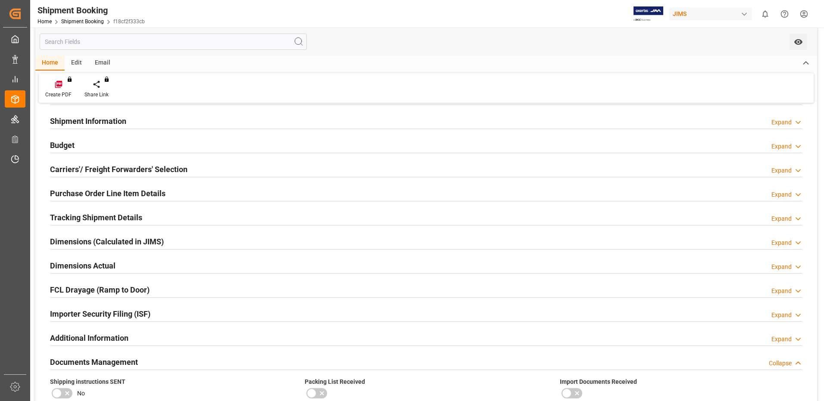
scroll to position [99, 0]
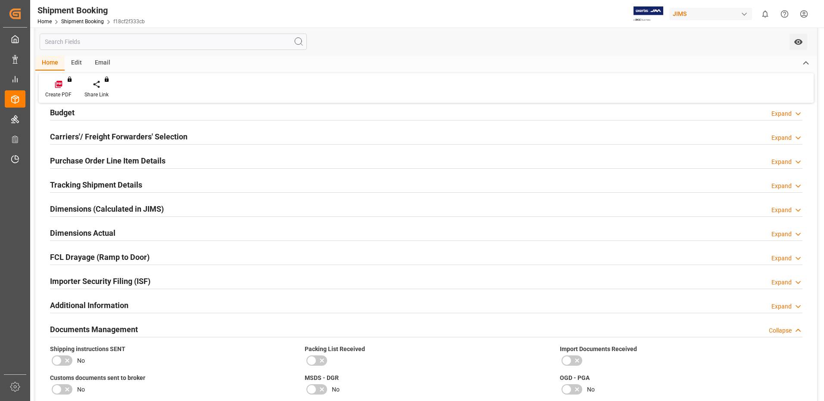
click at [135, 258] on h2 "FCL Drayage (Ramp to Door)" at bounding box center [100, 258] width 100 height 12
